Goal: Task Accomplishment & Management: Manage account settings

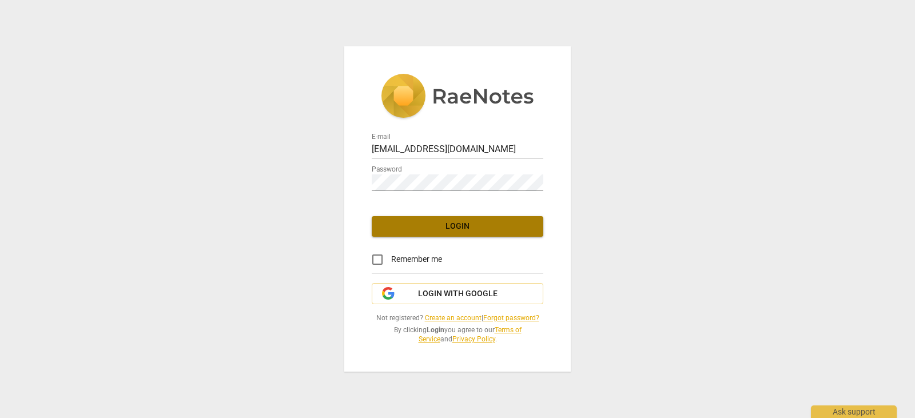
click at [444, 220] on button "Login" at bounding box center [458, 226] width 172 height 21
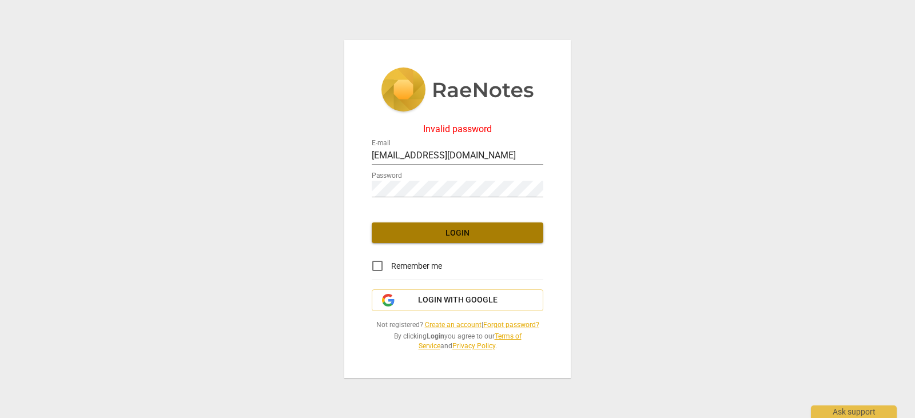
click at [453, 226] on button "Login" at bounding box center [458, 232] width 172 height 21
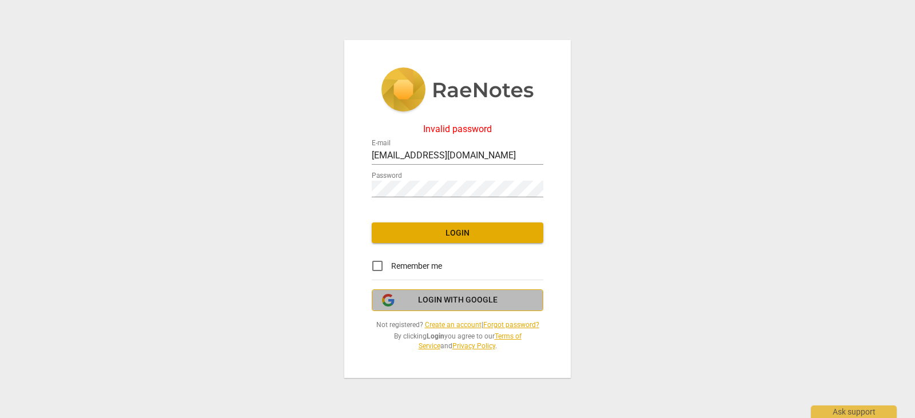
click at [444, 299] on span "Login with Google" at bounding box center [458, 300] width 80 height 11
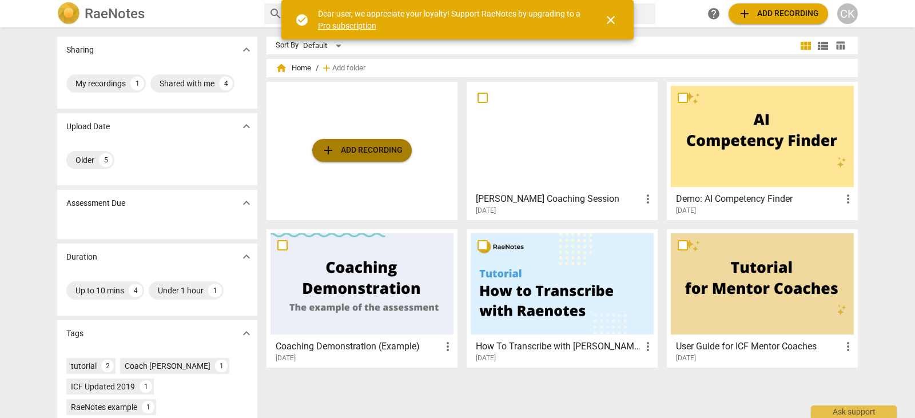
click at [374, 148] on span "add Add recording" at bounding box center [361, 151] width 81 height 14
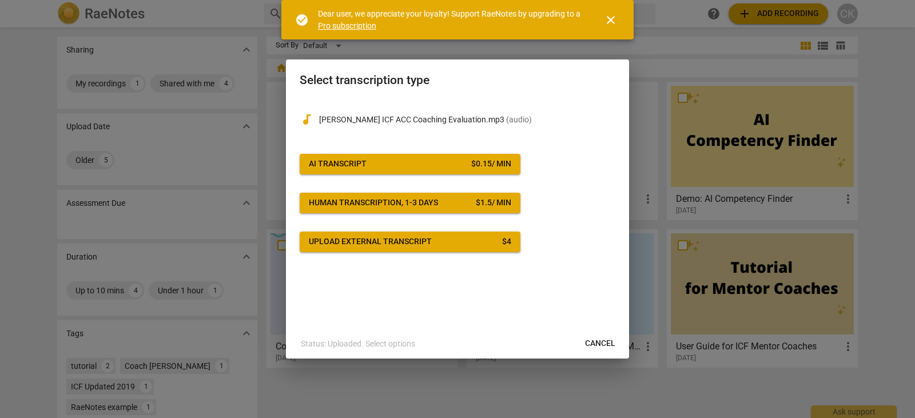
drag, startPoint x: 593, startPoint y: 344, endPoint x: 513, endPoint y: 41, distance: 313.5
click at [594, 344] on span "Cancel" at bounding box center [600, 343] width 30 height 11
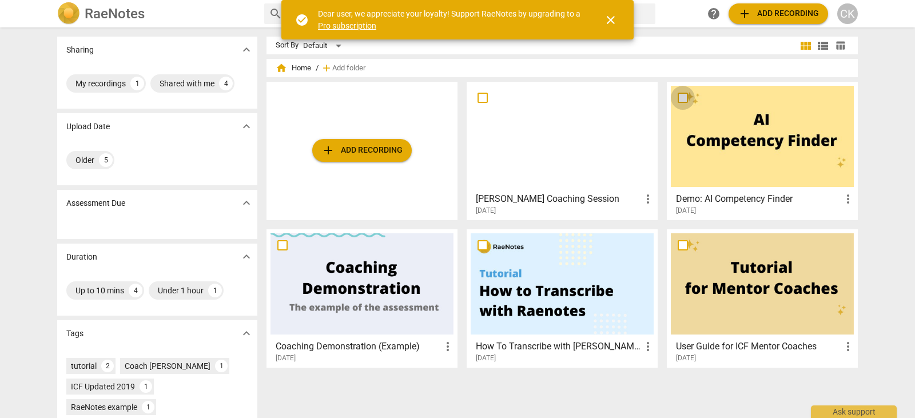
click at [682, 96] on input "checkbox" at bounding box center [683, 98] width 24 height 14
checkbox input "false"
click at [736, 178] on div at bounding box center [762, 136] width 183 height 101
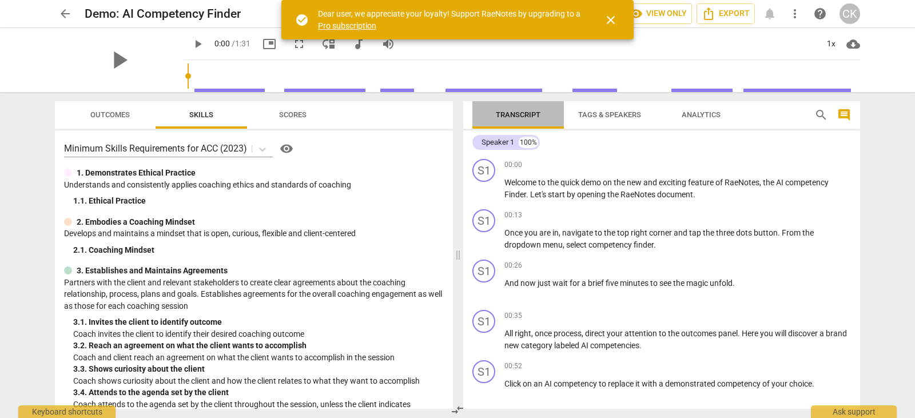
click at [515, 117] on span "Transcript" at bounding box center [518, 114] width 45 height 9
click at [65, 16] on span "arrow_back" at bounding box center [65, 14] width 14 height 14
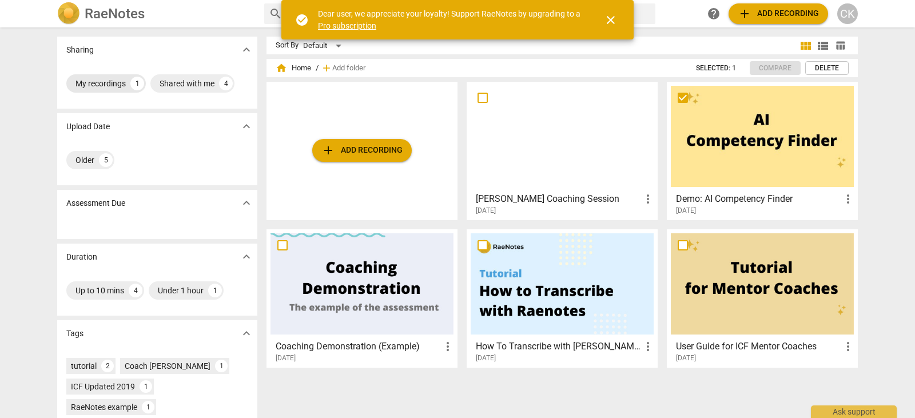
click at [99, 82] on div "My recordings" at bounding box center [100, 83] width 50 height 11
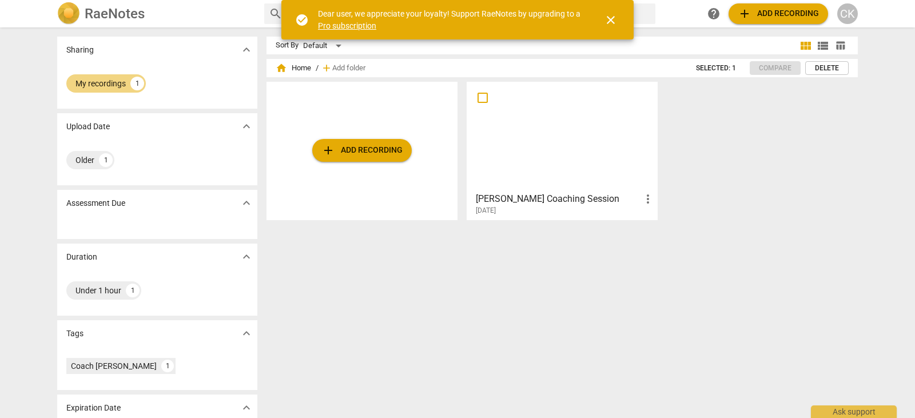
click at [340, 147] on span "add Add recording" at bounding box center [361, 151] width 81 height 14
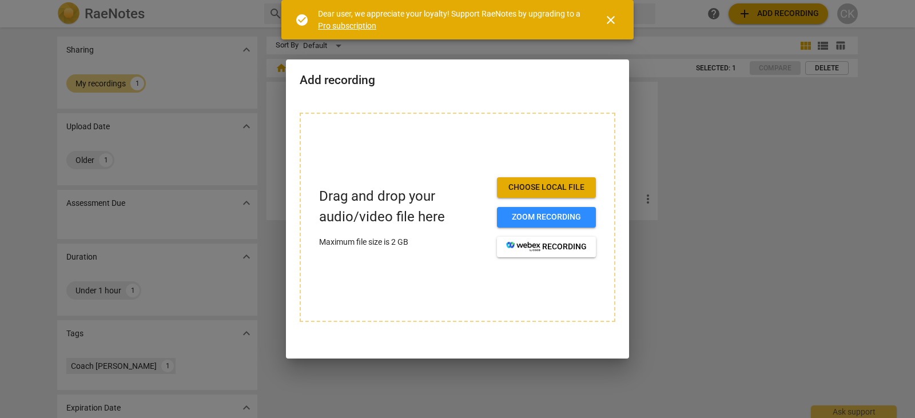
click at [531, 184] on span "Choose local file" at bounding box center [546, 187] width 81 height 11
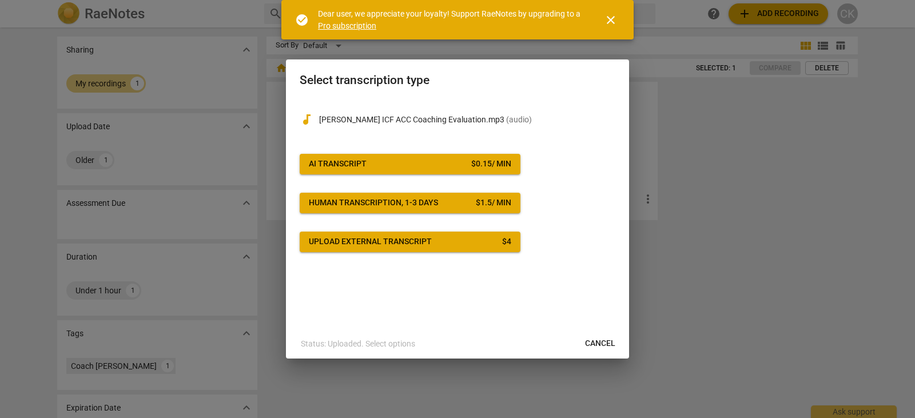
click at [609, 18] on span "close" at bounding box center [611, 20] width 14 height 14
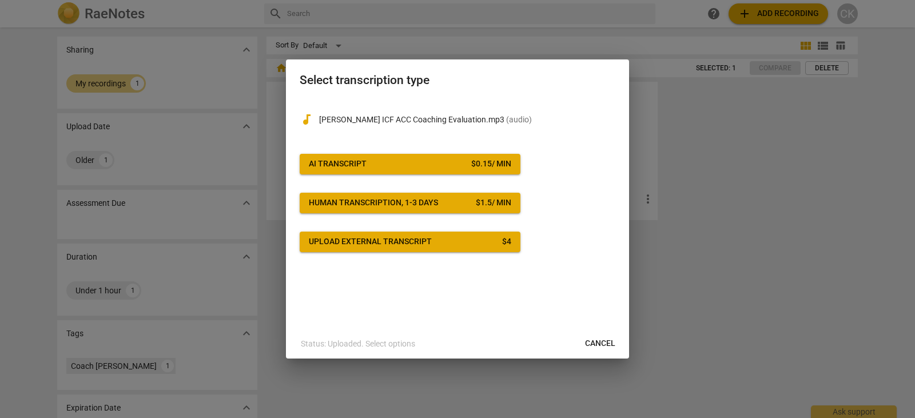
click at [593, 341] on span "Cancel" at bounding box center [600, 343] width 30 height 11
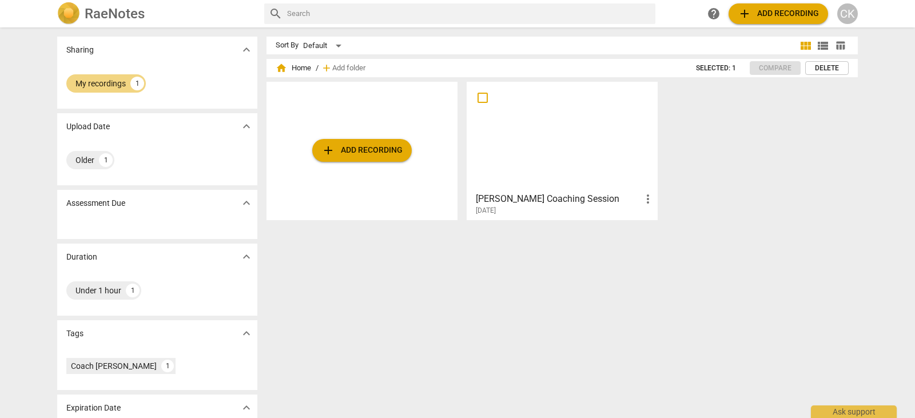
click at [848, 14] on div "CK" at bounding box center [847, 13] width 21 height 21
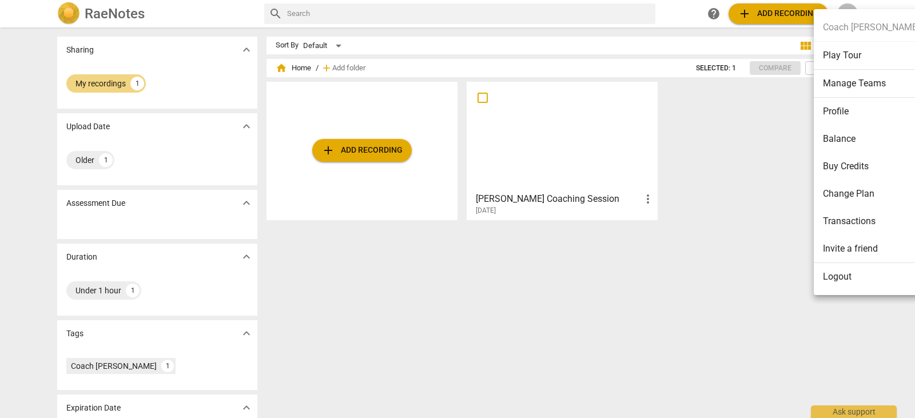
click at [839, 189] on li "Change Plan" at bounding box center [871, 193] width 115 height 27
